Goal: Transaction & Acquisition: Purchase product/service

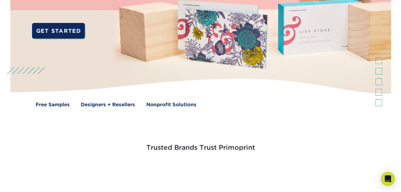
scroll to position [148, 0]
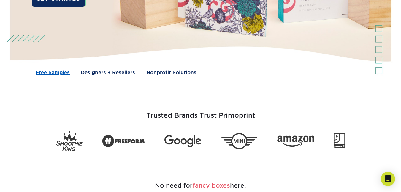
click at [56, 70] on link "Free Samples" at bounding box center [53, 72] width 34 height 7
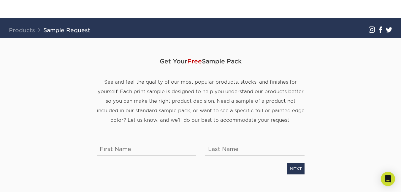
scroll to position [59, 0]
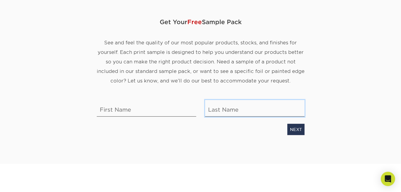
type input "[EMAIL_ADDRESS][DOMAIN_NAME]"
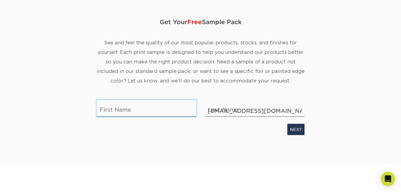
click at [140, 107] on input "text" at bounding box center [146, 108] width 99 height 17
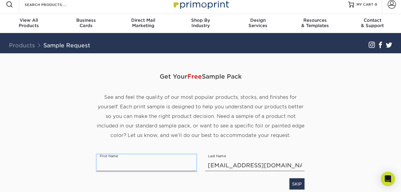
scroll to position [0, 0]
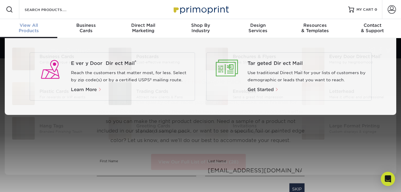
click at [29, 26] on span "View All" at bounding box center [28, 25] width 57 height 5
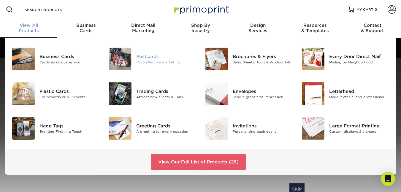
click at [158, 56] on div "Postcards" at bounding box center [166, 56] width 60 height 7
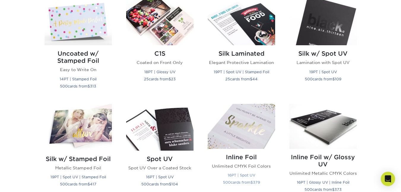
scroll to position [356, 0]
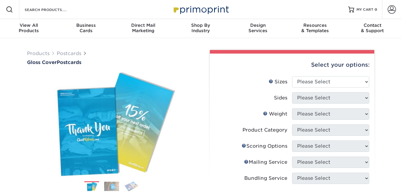
scroll to position [30, 0]
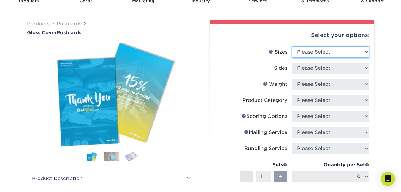
click at [364, 50] on select "Please Select 2" x 8" 3" x 4" 3" x 5" 3.5" x 8.5" 4" x 6" 4" x 9" 4.25" x 5.5" …" at bounding box center [330, 51] width 77 height 11
select select "3.00x5.00"
click at [292, 46] on select "Please Select 2" x 8" 3" x 4" 3" x 5" 3.5" x 8.5" 4" x 6" 4" x 9" 4.25" x 5.5" …" at bounding box center [330, 51] width 77 height 11
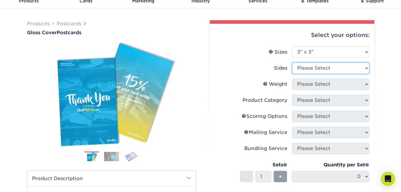
click at [356, 69] on select "Please Select Print Both Sides Print Front Only" at bounding box center [330, 67] width 77 height 11
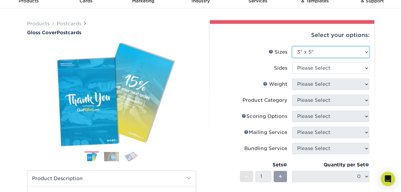
click at [356, 50] on select "Please Select 2" x 8" 3" x 4" 3" x 5" 3.5" x 8.5" 4" x 6" 4" x 9" 4.25" x 5.5" …" at bounding box center [330, 51] width 77 height 11
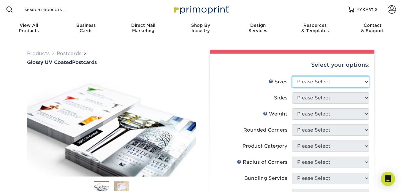
click at [365, 76] on select "Please Select 1.5" x 7" 2" x 4" 2" x 6" 2" x 7" 2" x 8" 2.12" x 5.5" 2.12" x 5.…" at bounding box center [330, 81] width 77 height 11
select select "3.50x5.50"
click at [292, 76] on select "Please Select 1.5" x 7" 2" x 4" 2" x 6" 2" x 7" 2" x 8" 2.12" x 5.5" 2.12" x 5.…" at bounding box center [330, 81] width 77 height 11
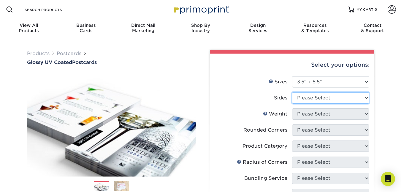
click at [355, 101] on select "Please Select Print Both Sides Print Front Only" at bounding box center [330, 97] width 77 height 11
select select "13abbda7-1d64-4f25-8bb2-c179b224825d"
click at [292, 92] on select "Please Select Print Both Sides Print Front Only" at bounding box center [330, 97] width 77 height 11
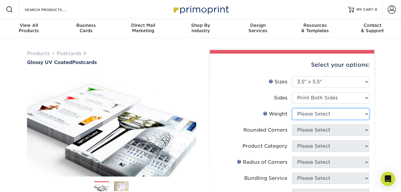
click at [355, 114] on select "Please Select 16PT 18PT C1S 14PT" at bounding box center [330, 113] width 77 height 11
select select "16PT"
click at [292, 108] on select "Please Select 16PT 18PT C1S 14PT" at bounding box center [330, 113] width 77 height 11
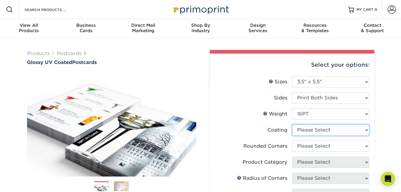
click at [364, 131] on select at bounding box center [330, 129] width 77 height 11
select select "1e8116af-acfc-44b1-83dc-8181aa338834"
click at [292, 124] on select at bounding box center [330, 129] width 77 height 11
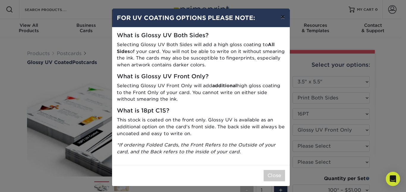
click at [282, 18] on button "×" at bounding box center [283, 17] width 14 height 17
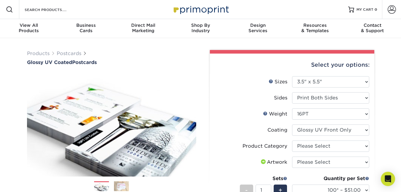
scroll to position [30, 0]
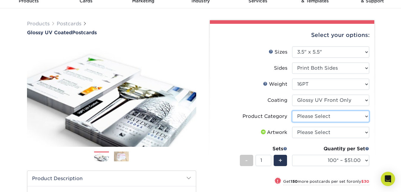
click at [341, 116] on select "Please Select Postcards" at bounding box center [330, 115] width 77 height 11
select select "9b7272e0-d6c8-4c3c-8e97-d3a1bcdab858"
click at [292, 110] on select "Please Select Postcards" at bounding box center [330, 115] width 77 height 11
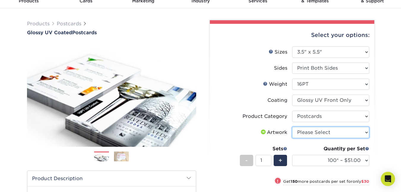
click at [339, 130] on select "Please Select I will upload files I need a design - $150" at bounding box center [330, 132] width 77 height 11
select select "upload"
click at [292, 127] on select "Please Select I will upload files I need a design - $150" at bounding box center [330, 132] width 77 height 11
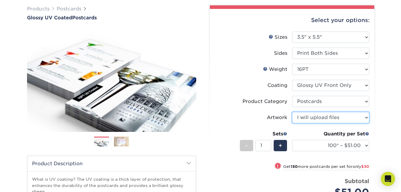
scroll to position [59, 0]
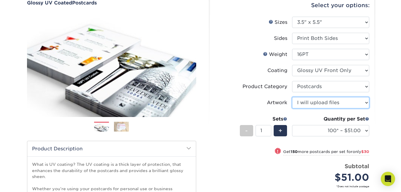
click at [350, 106] on select "Please Select I will upload files I need a design - $150" at bounding box center [330, 102] width 77 height 11
click at [292, 97] on select "Please Select I will upload files I need a design - $150" at bounding box center [330, 102] width 77 height 11
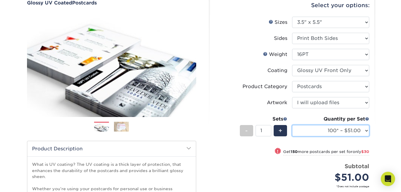
click at [366, 130] on select "100* – $51.00 250* – $81.00 500 – $109.00 1000 – $126.00 2500 – $206.00 5000 – …" at bounding box center [330, 130] width 77 height 11
click at [292, 125] on select "100* – $51.00 250* – $81.00 500 – $109.00 1000 – $126.00 2500 – $206.00 5000 – …" at bounding box center [330, 130] width 77 height 11
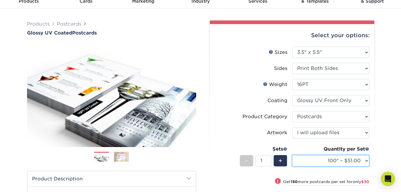
scroll to position [30, 0]
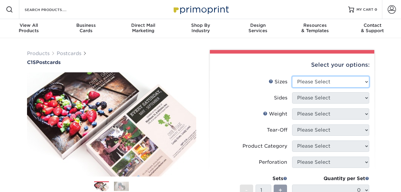
click at [334, 78] on select "Please Select 2" x 6" 2" x 8" 2.12" x 5.5" 2.75" x 4.25" 2.75" x 8.5" 3" x 3" 3…" at bounding box center [330, 81] width 77 height 11
select select "3.50x5.50"
click at [292, 76] on select "Please Select 2" x 6" 2" x 8" 2.12" x 5.5" 2.75" x 4.25" 2.75" x 8.5" 3" x 3" 3…" at bounding box center [330, 81] width 77 height 11
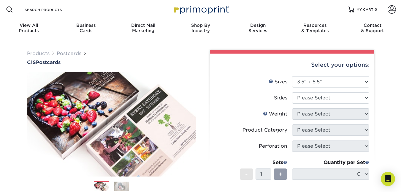
drag, startPoint x: 335, startPoint y: 104, endPoint x: 341, endPoint y: 103, distance: 5.5
click at [337, 103] on li "Sides Please Select Print Both Sides Print Front Only" at bounding box center [292, 100] width 154 height 16
click at [347, 99] on select "Please Select Print Both Sides Print Front Only" at bounding box center [330, 97] width 77 height 11
select select "13abbda7-1d64-4f25-8bb2-c179b224825d"
click at [292, 92] on select "Please Select Print Both Sides Print Front Only" at bounding box center [330, 97] width 77 height 11
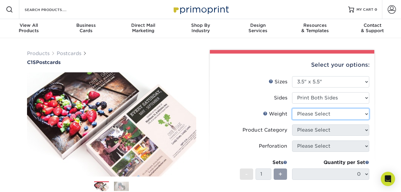
click at [354, 113] on select "Please Select 18PT C1S" at bounding box center [330, 113] width 77 height 11
select select "18PTC1S"
click at [292, 108] on select "Please Select 18PT C1S" at bounding box center [330, 113] width 77 height 11
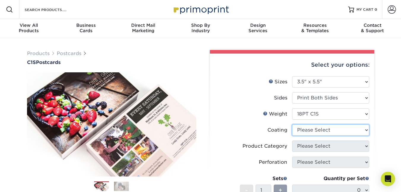
click at [354, 130] on select at bounding box center [330, 129] width 77 height 11
select select "1e8116af-acfc-44b1-83dc-8181aa338834"
click at [292, 124] on select at bounding box center [330, 129] width 77 height 11
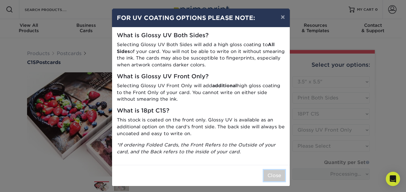
click at [275, 177] on button "Close" at bounding box center [273, 175] width 21 height 11
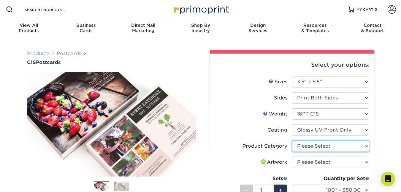
click at [352, 141] on select "Please Select Postcards" at bounding box center [330, 145] width 77 height 11
select select "9b7272e0-d6c8-4c3c-8e97-d3a1bcdab858"
click at [292, 140] on select "Please Select Postcards" at bounding box center [330, 145] width 77 height 11
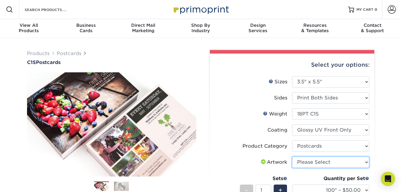
click at [343, 162] on select "Please Select I will upload files I need a design - $150" at bounding box center [330, 161] width 77 height 11
select select "upload"
click at [292, 156] on select "Please Select I will upload files I need a design - $150" at bounding box center [330, 161] width 77 height 11
